Goal: Information Seeking & Learning: Learn about a topic

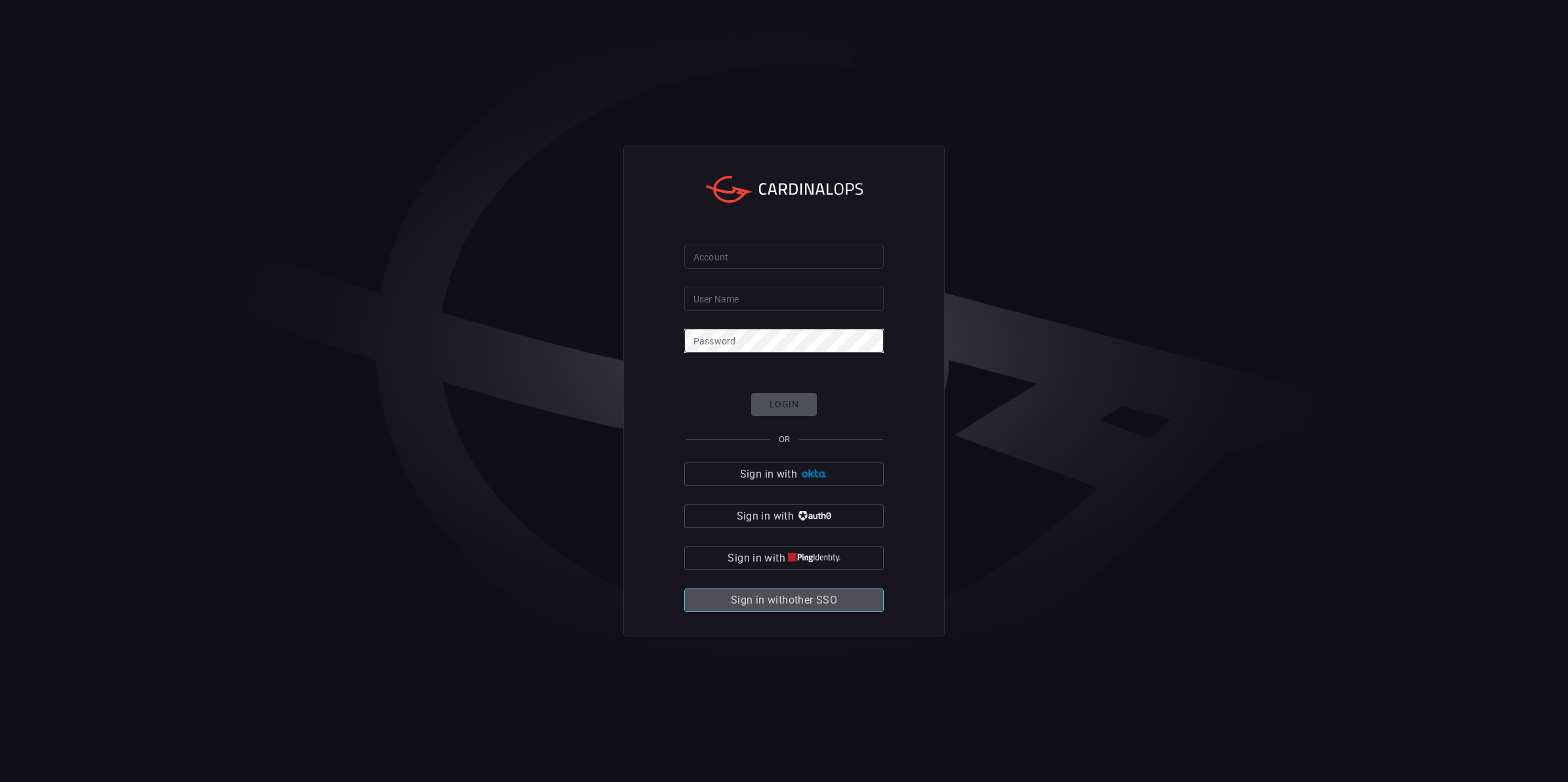
click at [798, 604] on span "Sign in with other SSO" at bounding box center [784, 600] width 106 height 19
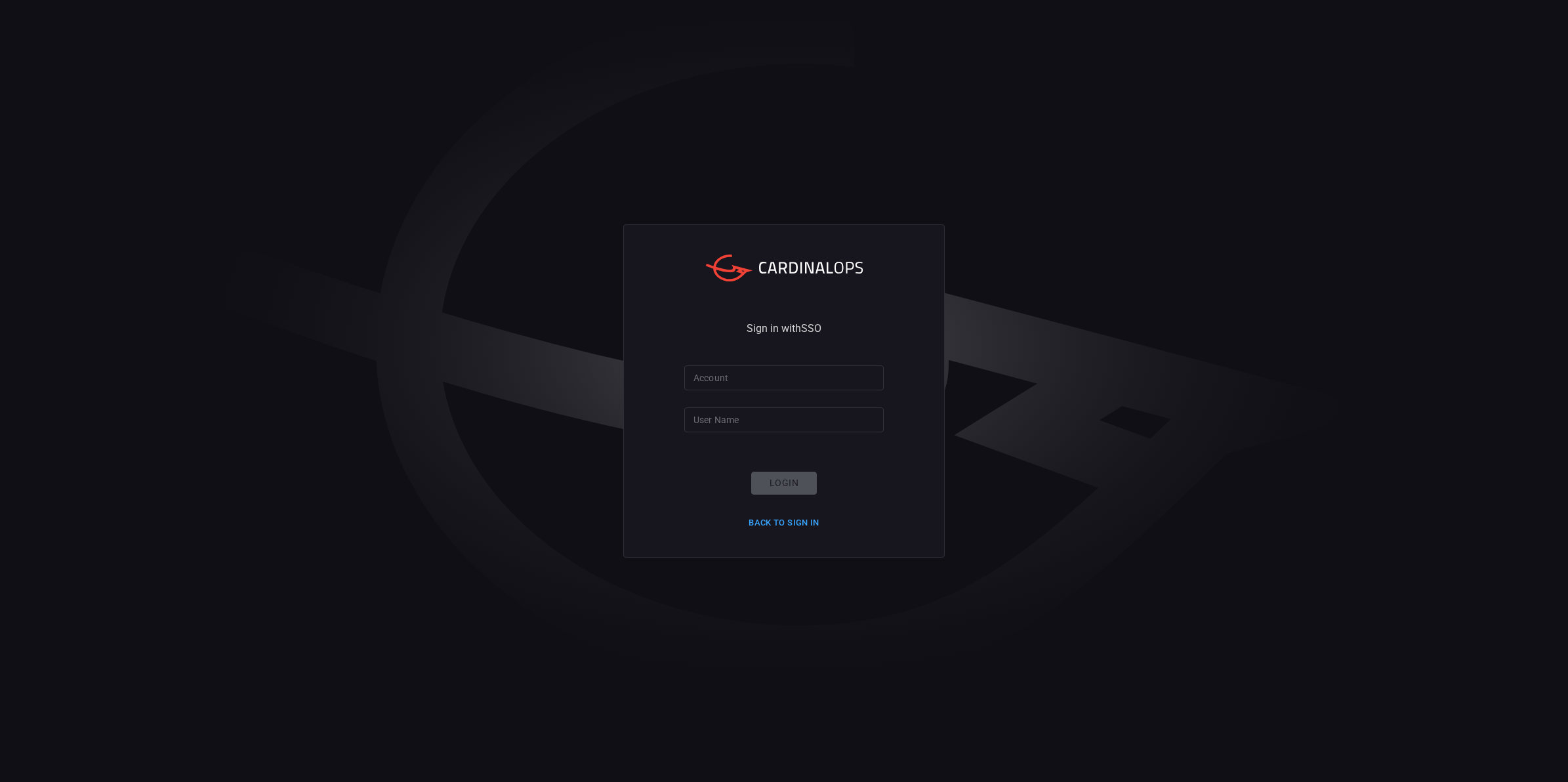
click at [746, 388] on input "Account" at bounding box center [784, 377] width 199 height 25
type input "smbc"
click at [744, 417] on input "User Name" at bounding box center [784, 420] width 199 height 25
type input "[EMAIL_ADDRESS][DOMAIN_NAME]"
click button "Login" at bounding box center [784, 483] width 66 height 23
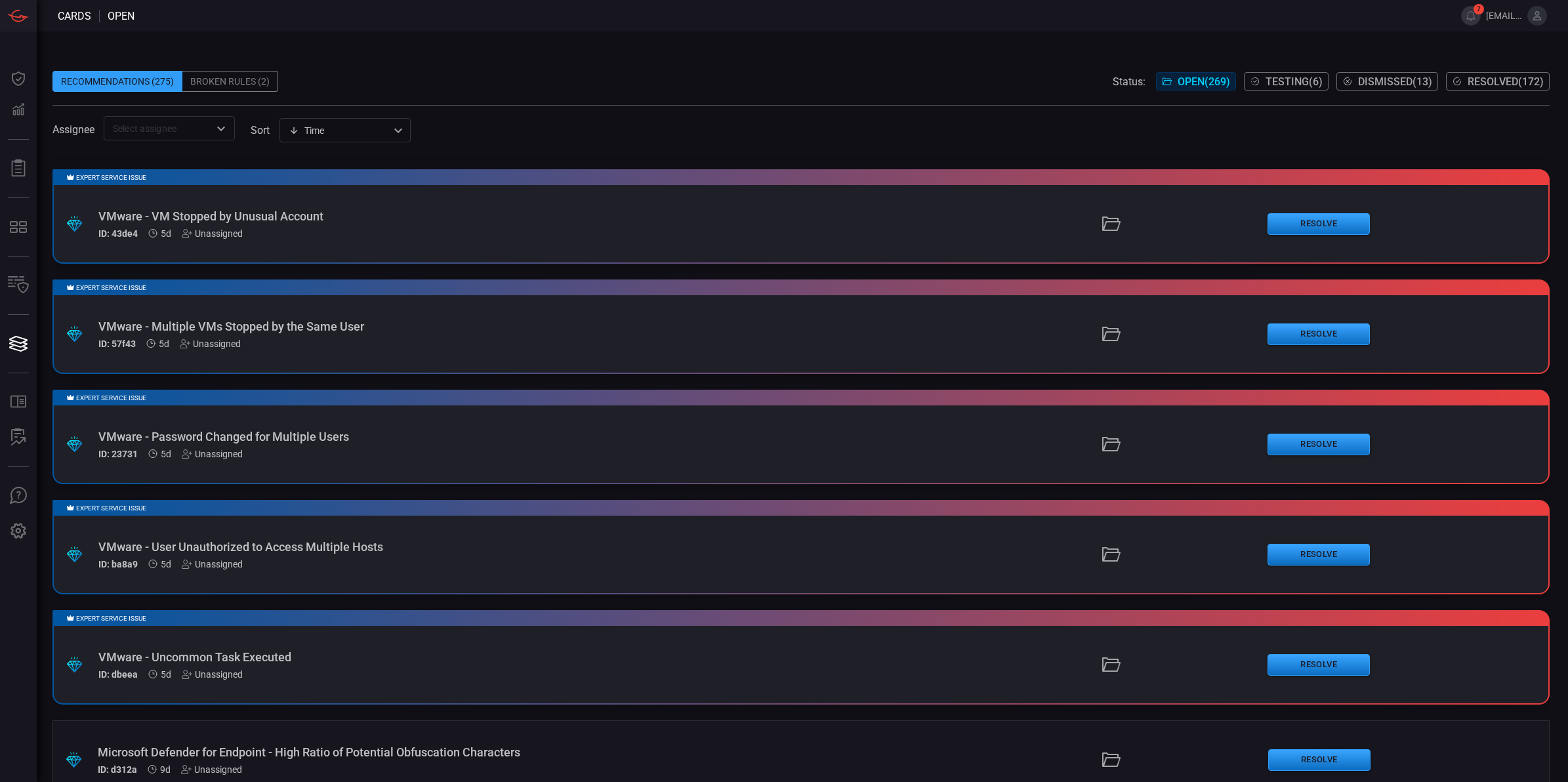
scroll to position [1118, 0]
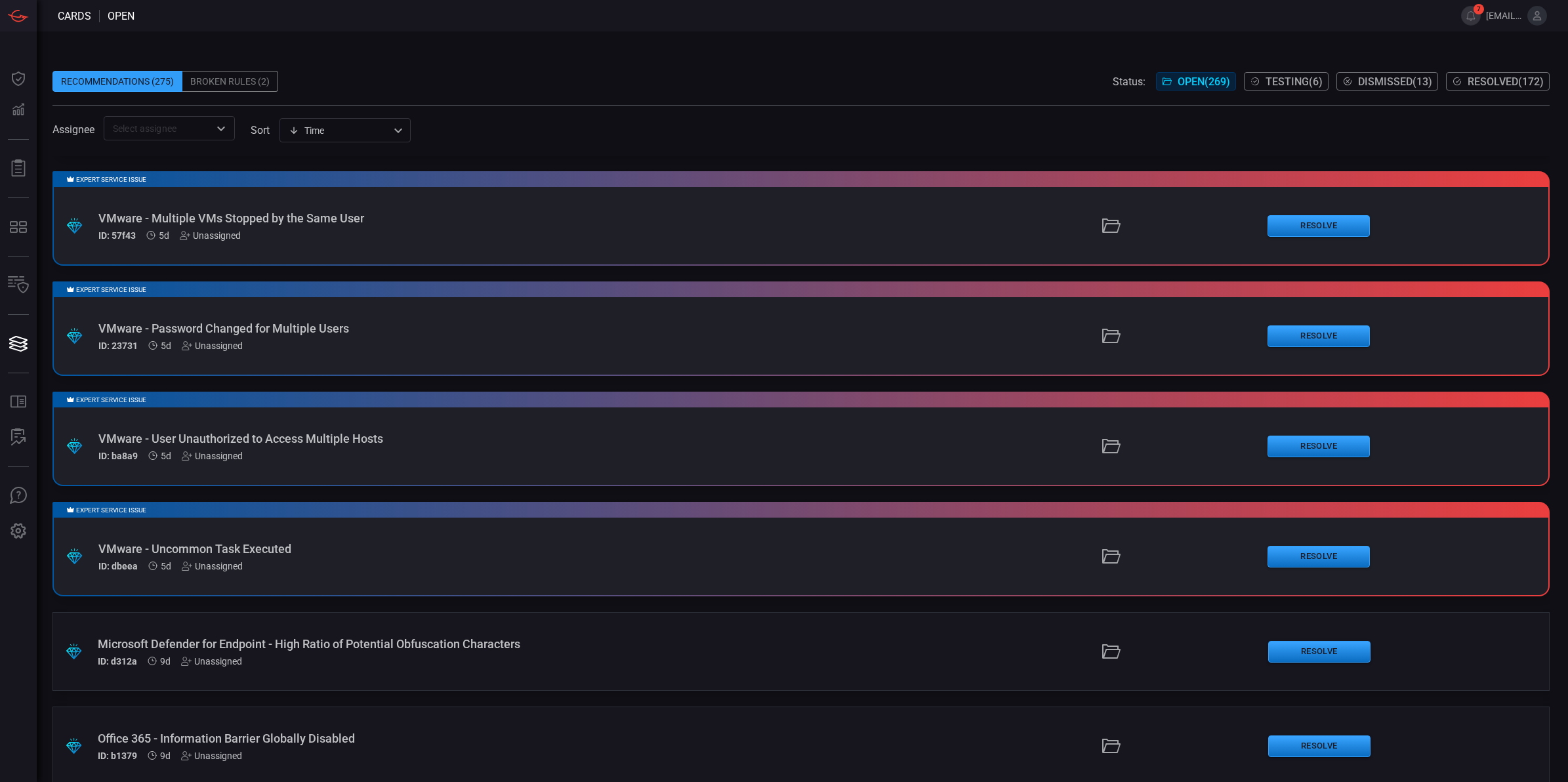
click at [460, 439] on div "VMware - User Unauthorized to Access Multiple Hosts" at bounding box center [383, 438] width 570 height 14
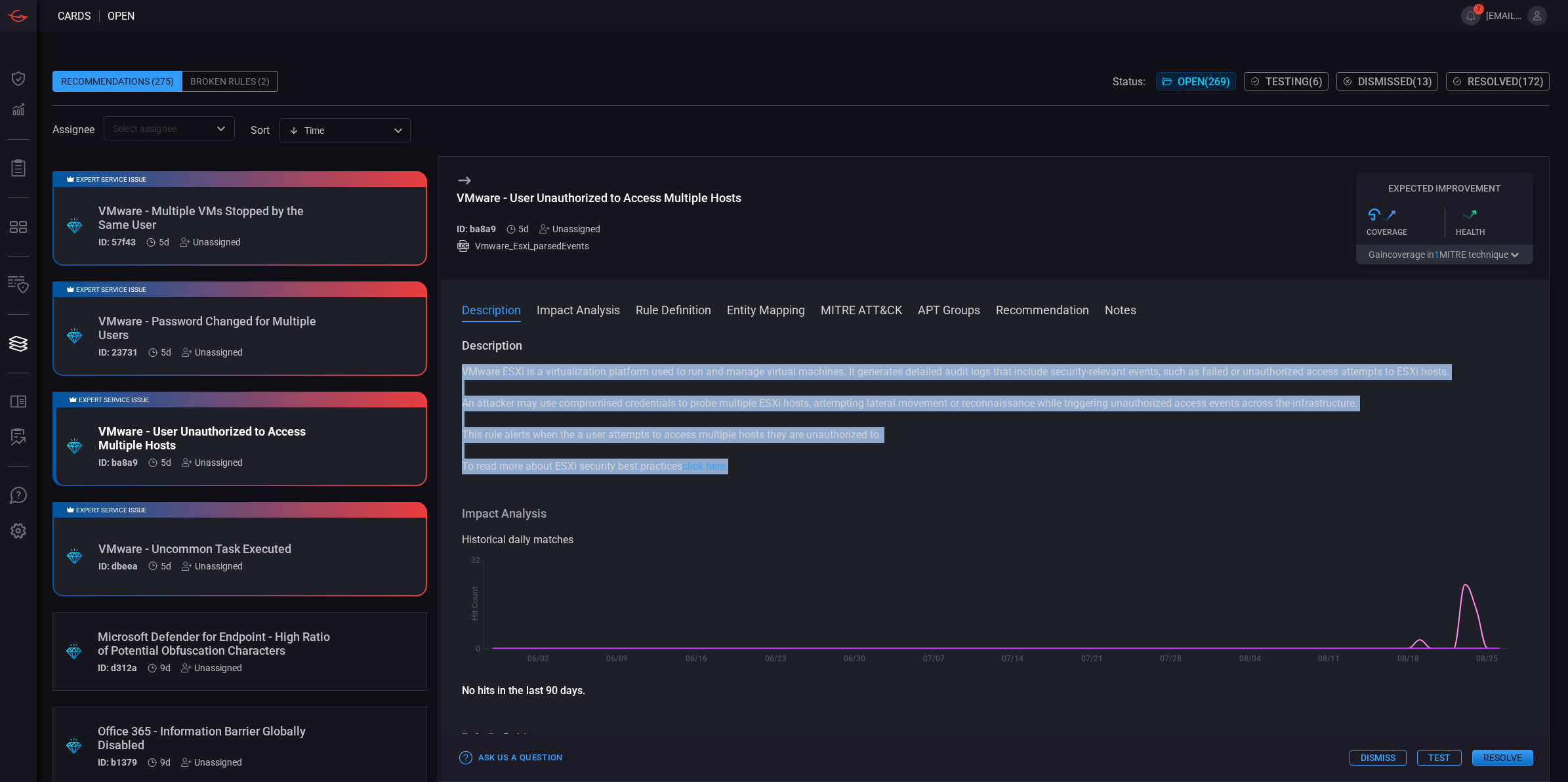
drag, startPoint x: 752, startPoint y: 463, endPoint x: 464, endPoint y: 370, distance: 302.6
click at [464, 370] on div "VMware ESXi is a virtualization platform used to run and manage virtual machine…" at bounding box center [996, 419] width 1067 height 110
copy div "VMware ESXi is a virtualization platform used to run and manage virtual machine…"
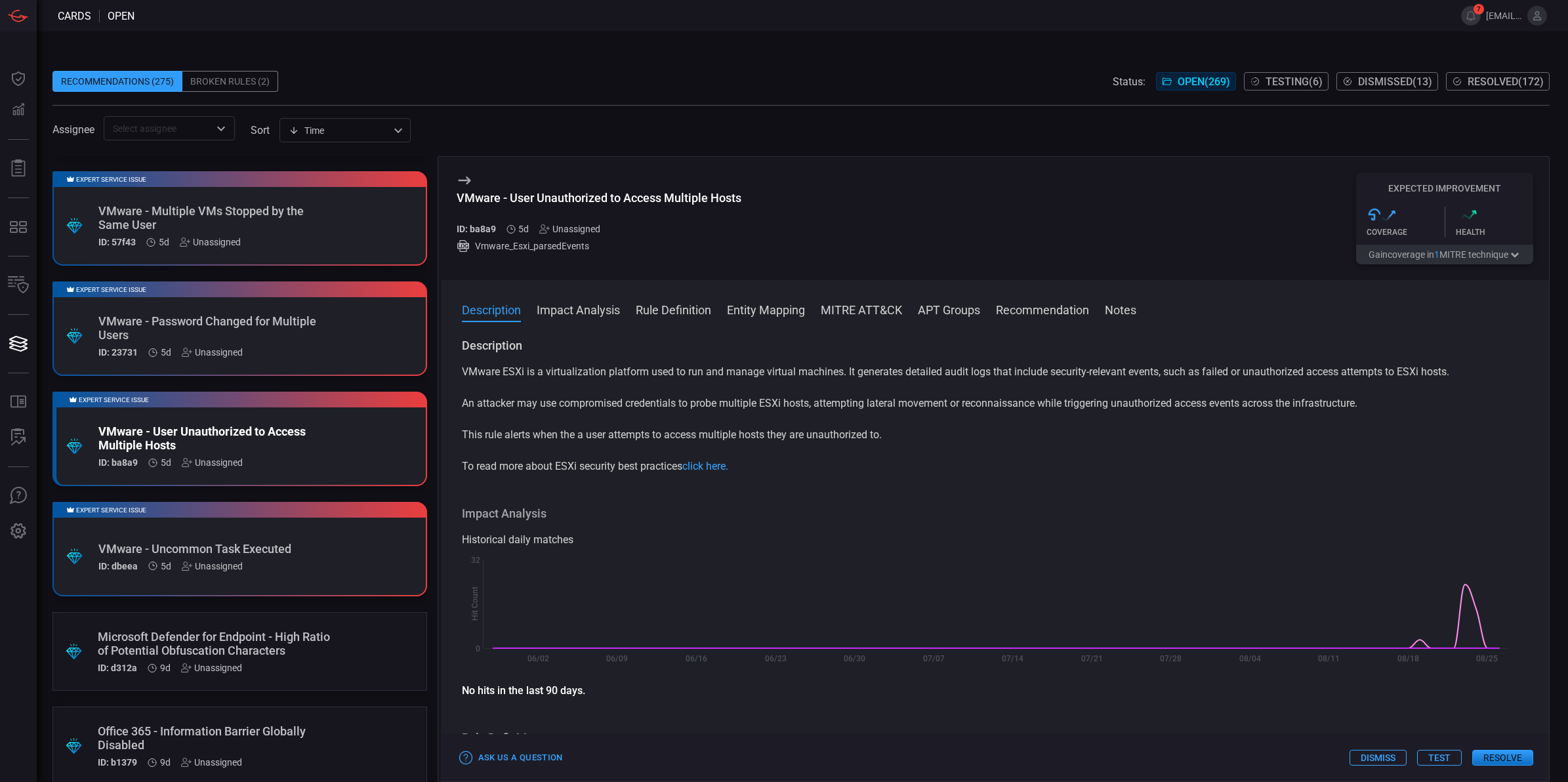
click at [769, 528] on div "Impact Analysis Historical daily matches Created with Highcharts 10.3.2 Hit Cou…" at bounding box center [996, 602] width 1067 height 193
click at [723, 466] on link "click here." at bounding box center [705, 466] width 46 height 13
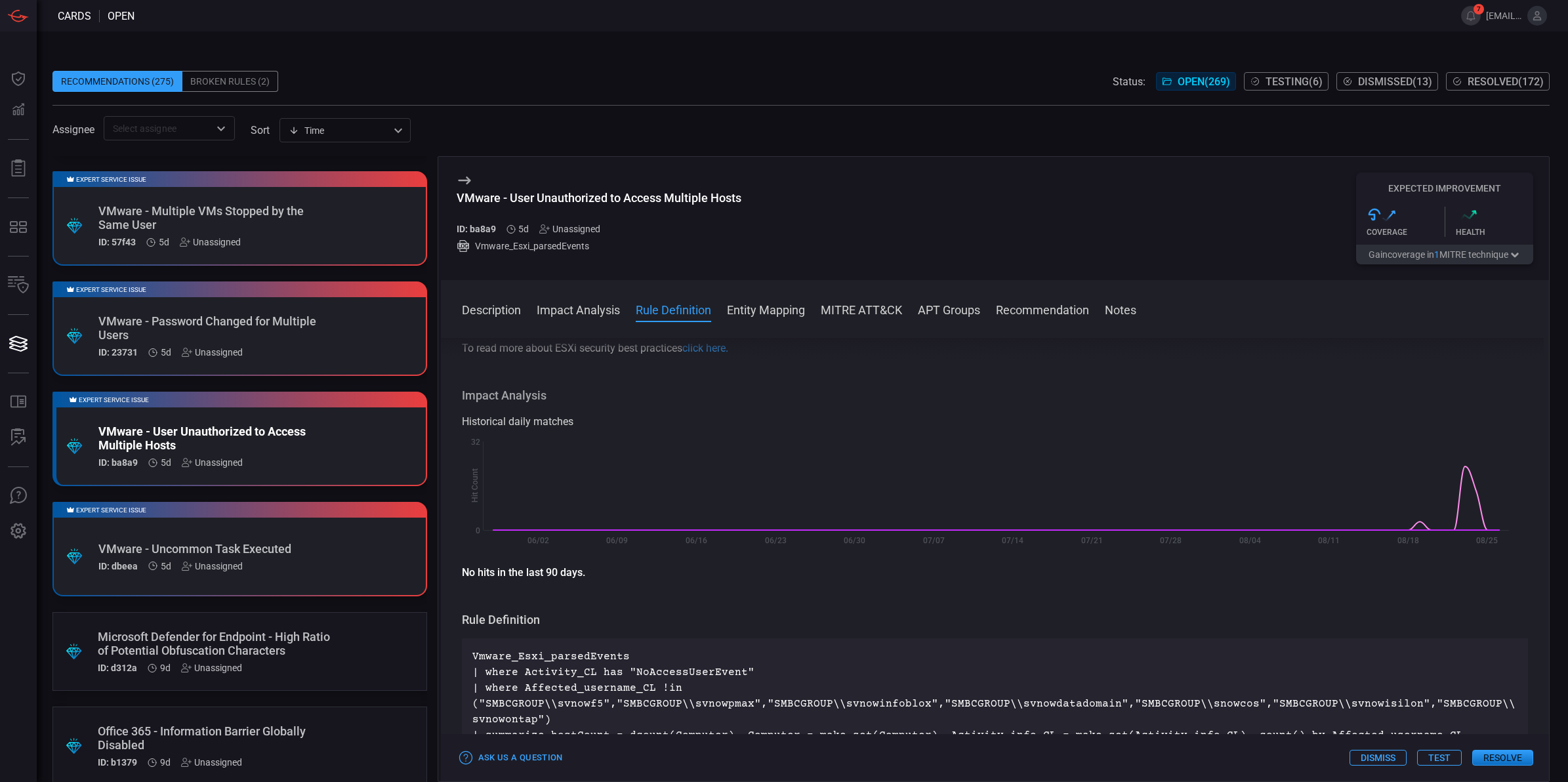
scroll to position [293, 0]
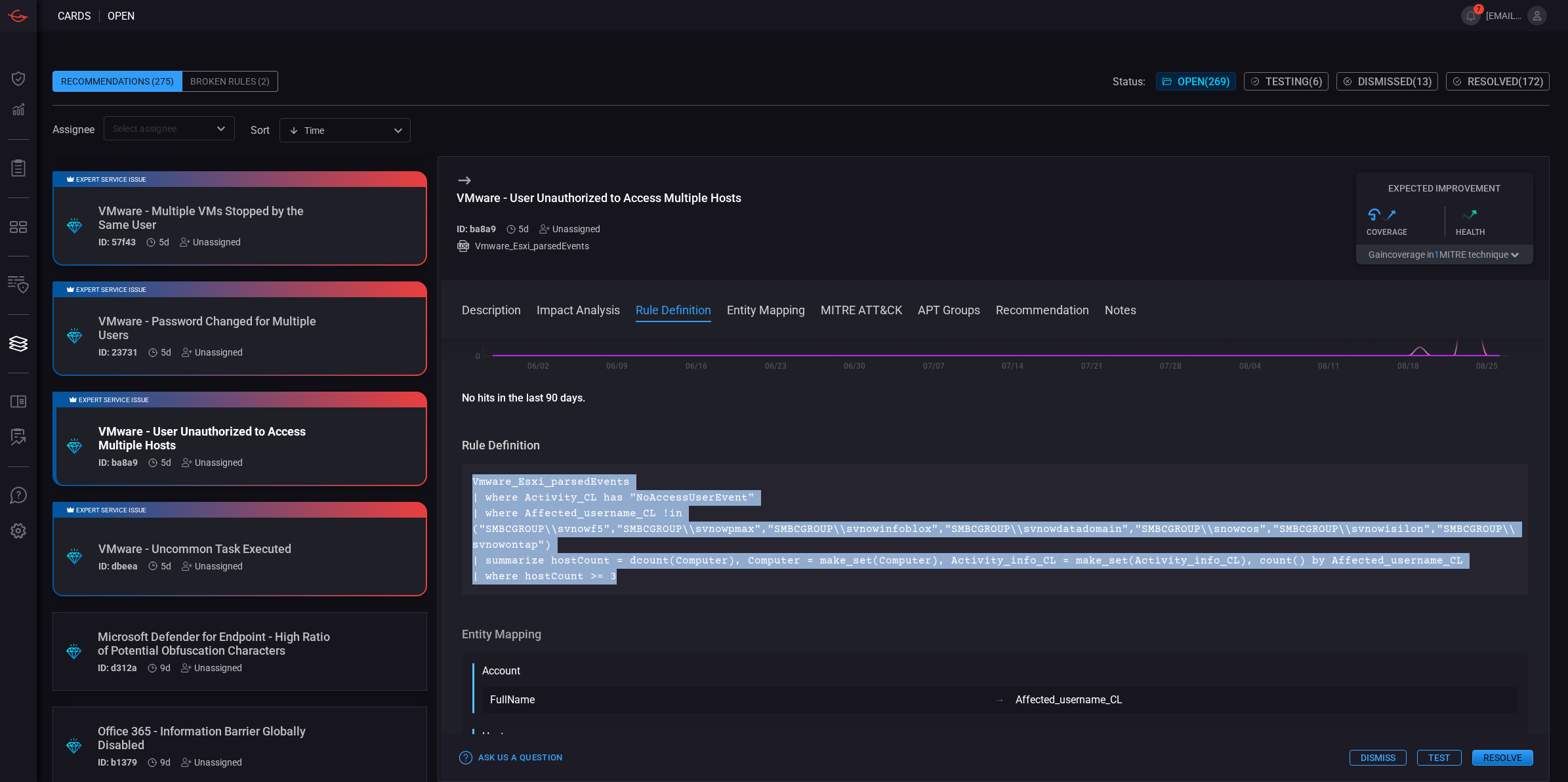
drag, startPoint x: 614, startPoint y: 578, endPoint x: 472, endPoint y: 487, distance: 168.7
click at [472, 487] on p "Vmware_Esxi_parsedEvents | where Activity_CL has "NoAccessUserEvent" | where Af…" at bounding box center [995, 529] width 1046 height 110
copy p "Vmware_Esxi_parsedEvents | where Activity_CL has "NoAccessUserEvent" | where Af…"
